Goal: Navigation & Orientation: Find specific page/section

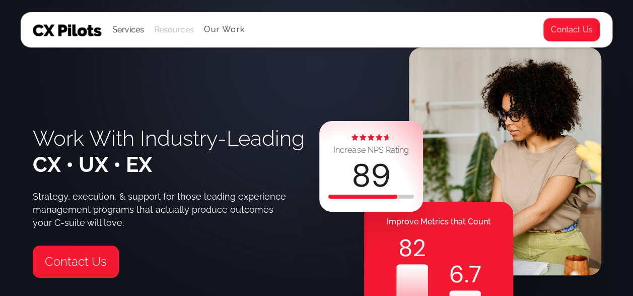
click at [172, 32] on div "Resources" at bounding box center [174, 30] width 40 height 14
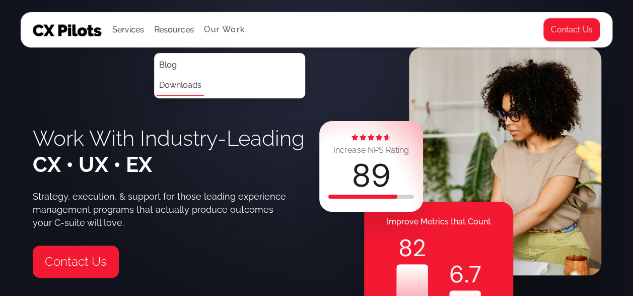
click at [170, 84] on link "Downloads" at bounding box center [180, 86] width 47 height 20
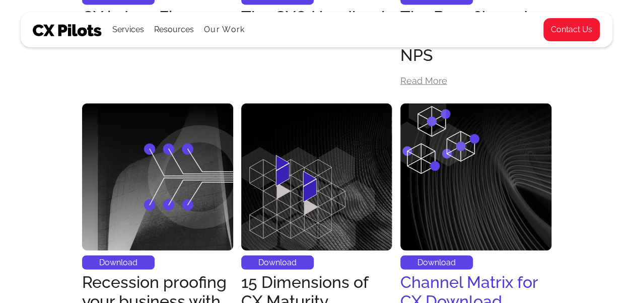
scroll to position [821, 0]
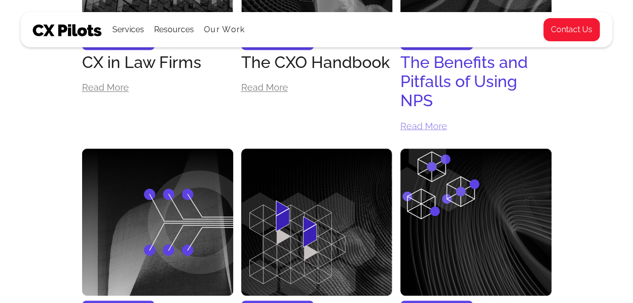
click at [427, 127] on div "Read More" at bounding box center [423, 125] width 47 height 9
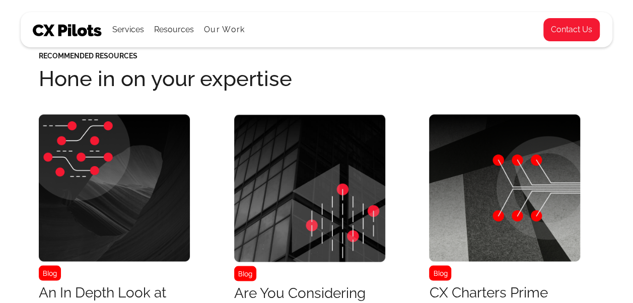
scroll to position [2720, 0]
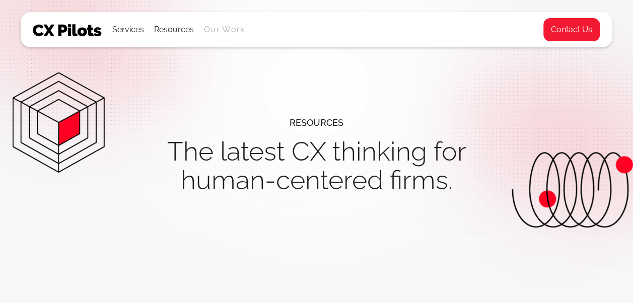
click at [217, 30] on link "Our Work" at bounding box center [224, 29] width 41 height 9
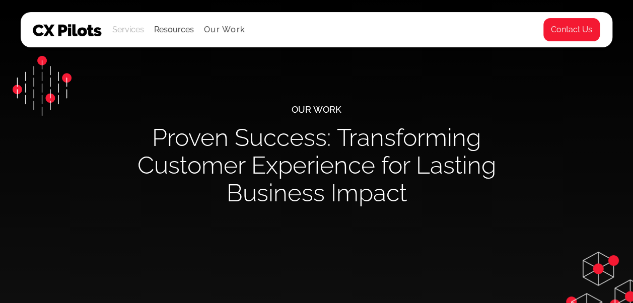
click at [135, 34] on div "Services" at bounding box center [128, 30] width 32 height 14
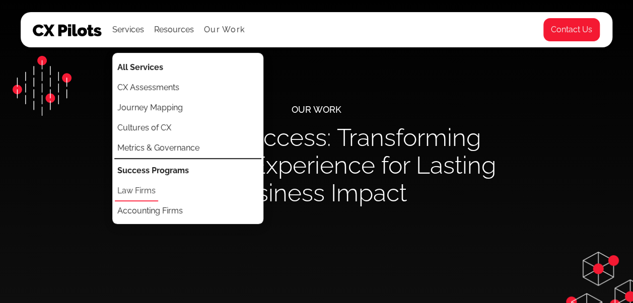
click at [154, 191] on link "Law Firms" at bounding box center [136, 191] width 43 height 20
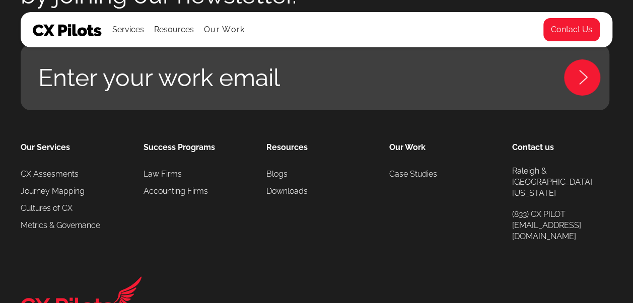
scroll to position [1956, 0]
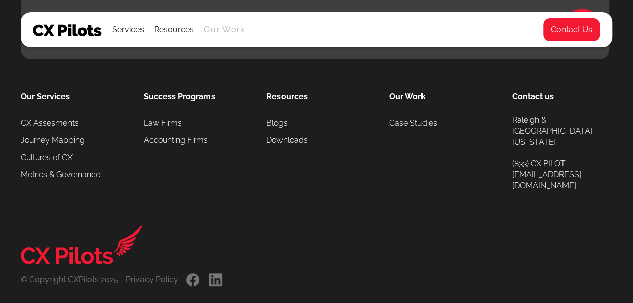
click at [221, 31] on link "Our Work" at bounding box center [224, 29] width 41 height 9
